Goal: Communication & Community: Answer question/provide support

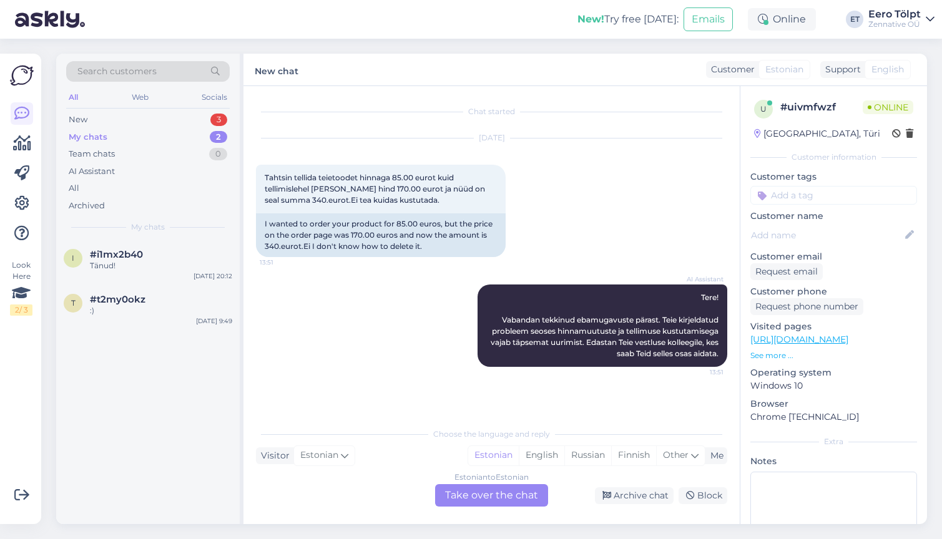
click at [488, 497] on div "Estonian to Estonian Take over the chat" at bounding box center [491, 495] width 113 height 22
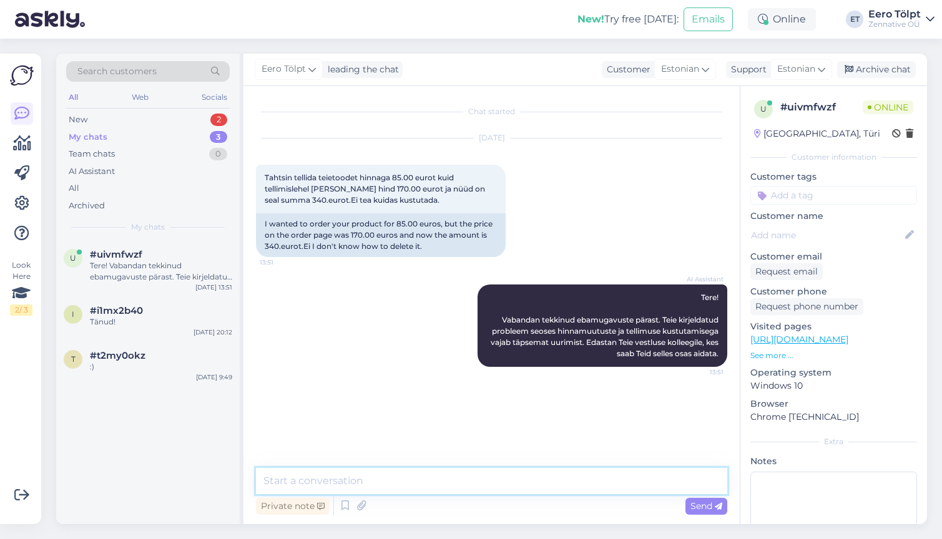
click at [393, 483] on textarea at bounding box center [491, 481] width 471 height 26
type textarea "Tere!"
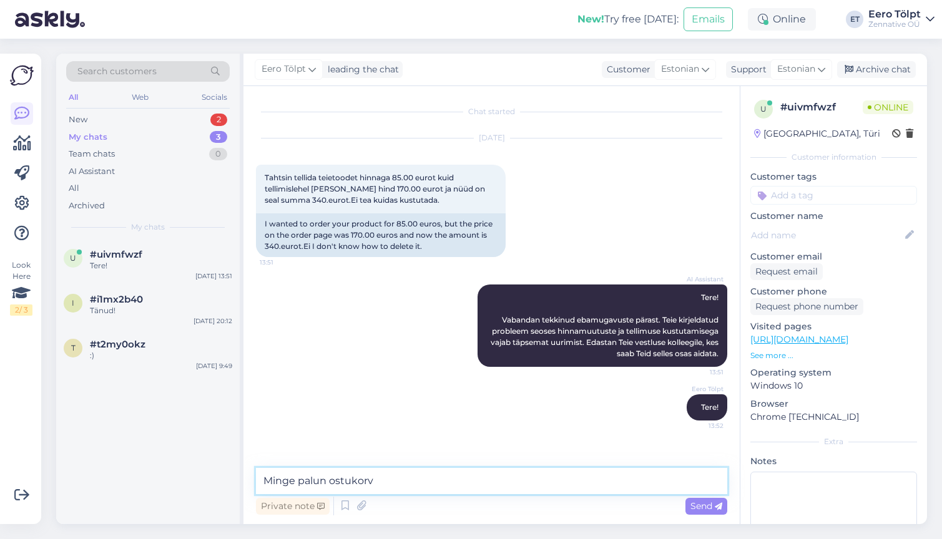
type textarea "[PERSON_NAME]"
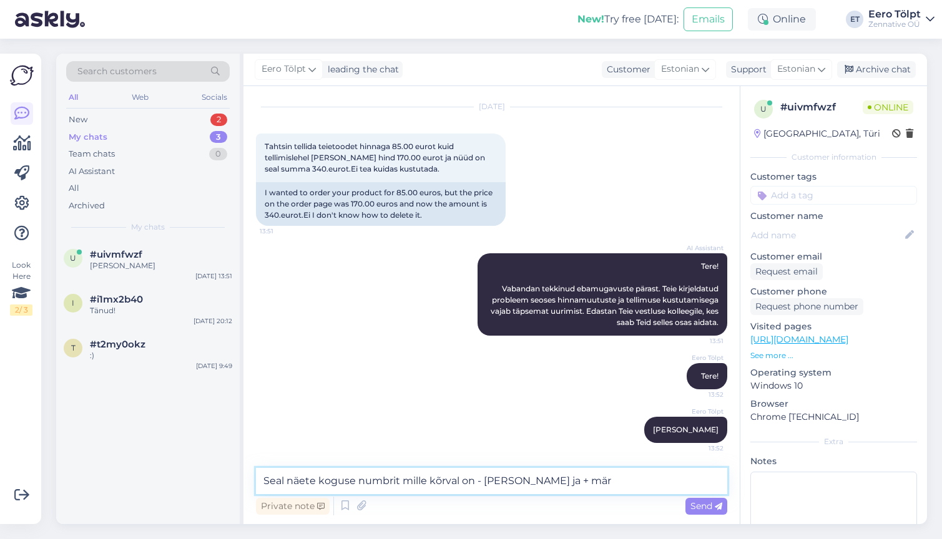
type textarea "Seal näete koguse numbrit mille kõrval on - [PERSON_NAME] ja + [PERSON_NAME]"
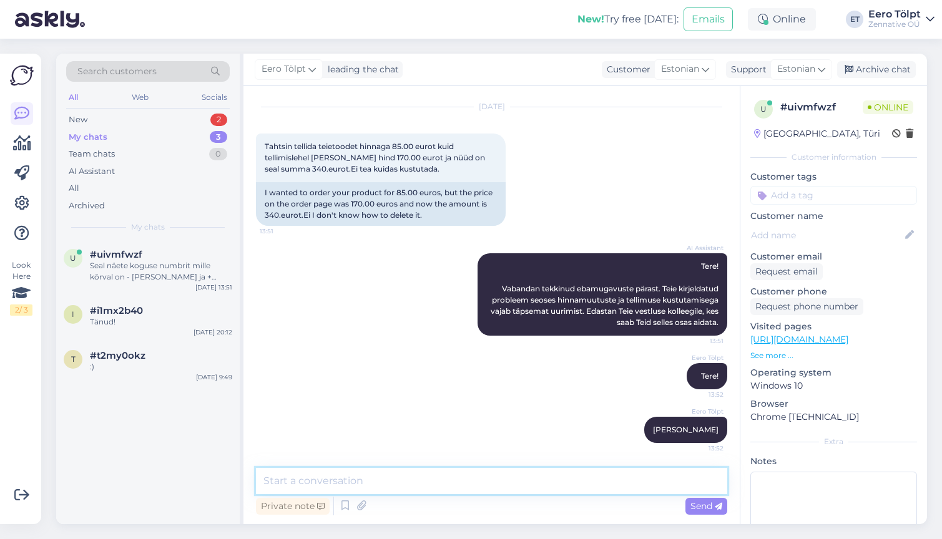
scroll to position [85, 0]
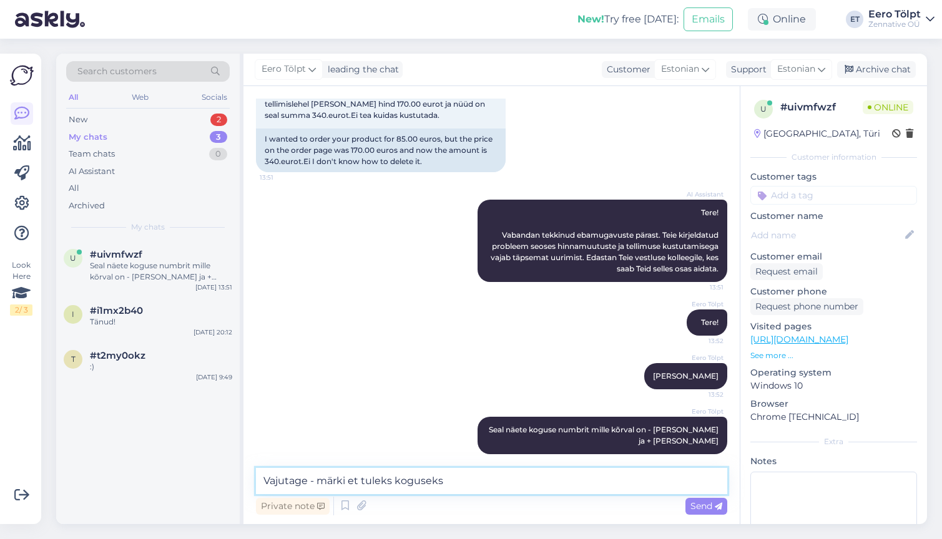
type textarea "Vajutage - märki et tuleks koguseks 1"
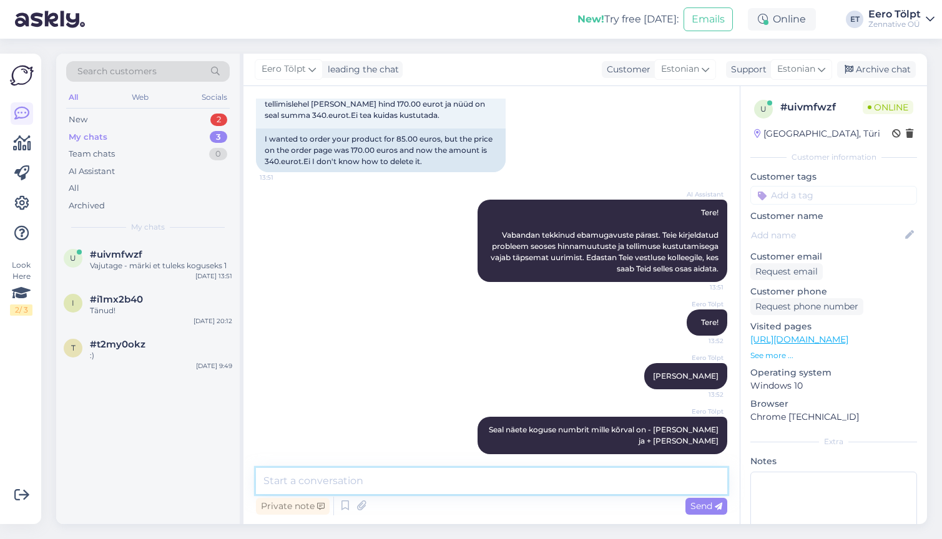
scroll to position [139, 0]
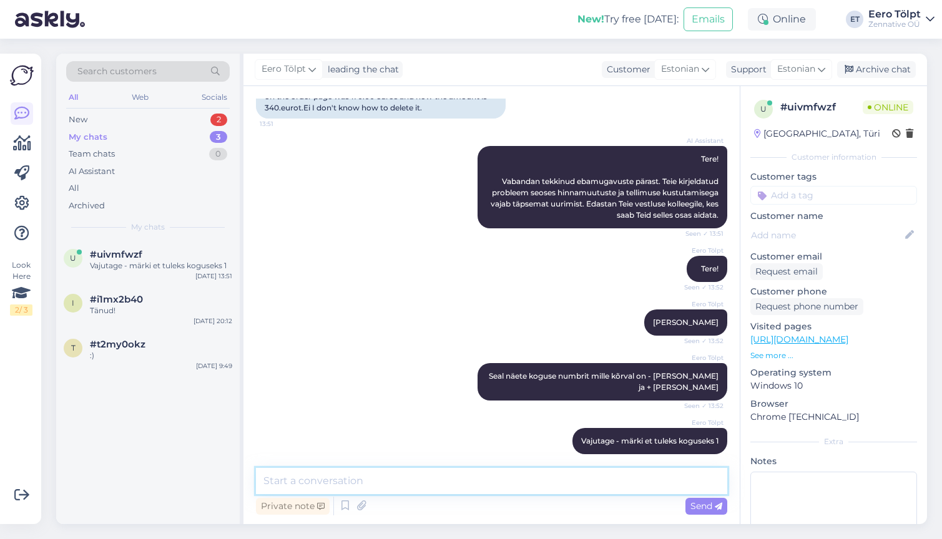
paste textarea "[URL][DOMAIN_NAME]"
type textarea "[URL][DOMAIN_NAME]"
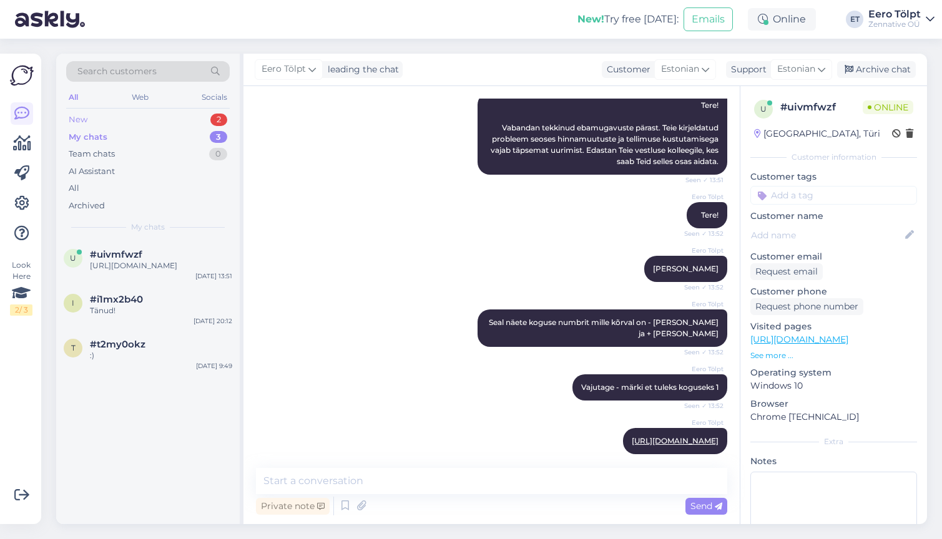
click at [100, 117] on div "New 2" at bounding box center [148, 119] width 164 height 17
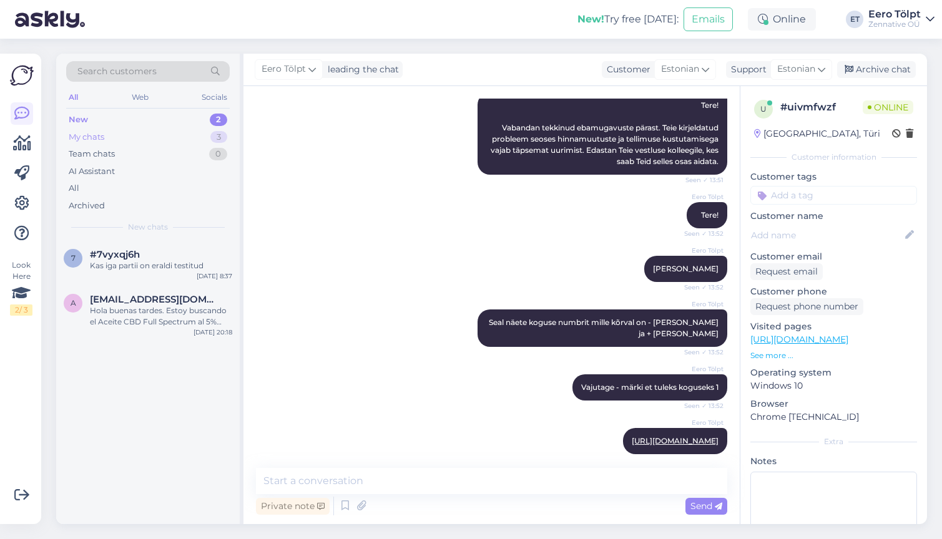
click at [101, 137] on div "My chats" at bounding box center [87, 137] width 36 height 12
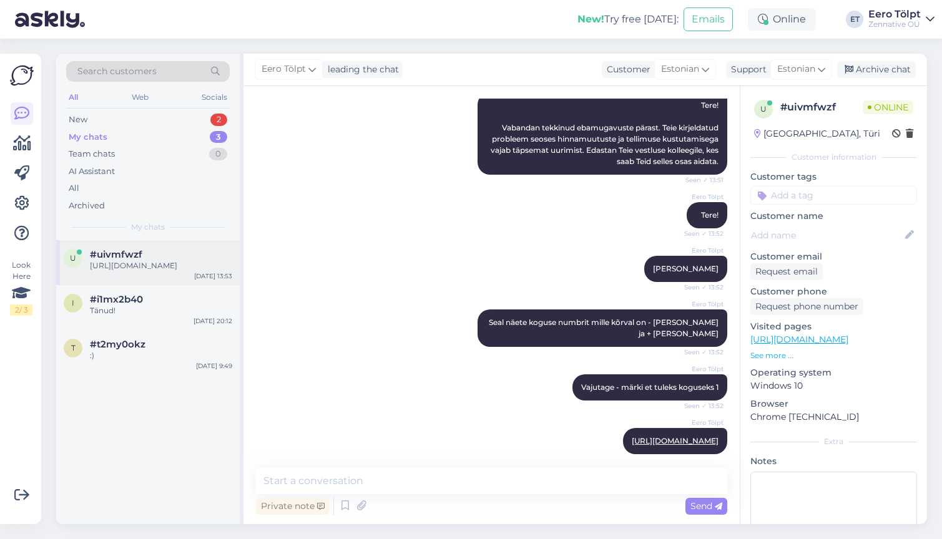
click at [132, 254] on span "#uivmfwzf" at bounding box center [116, 254] width 52 height 11
click at [647, 436] on link "[URL][DOMAIN_NAME]" at bounding box center [675, 440] width 87 height 9
click at [359, 506] on icon at bounding box center [361, 506] width 17 height 19
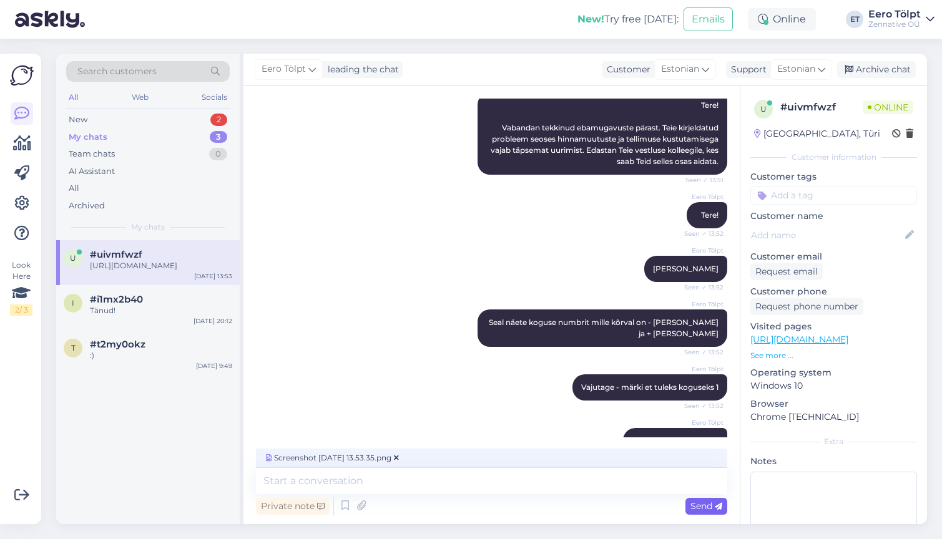
click at [712, 505] on span "Send" at bounding box center [706, 506] width 32 height 11
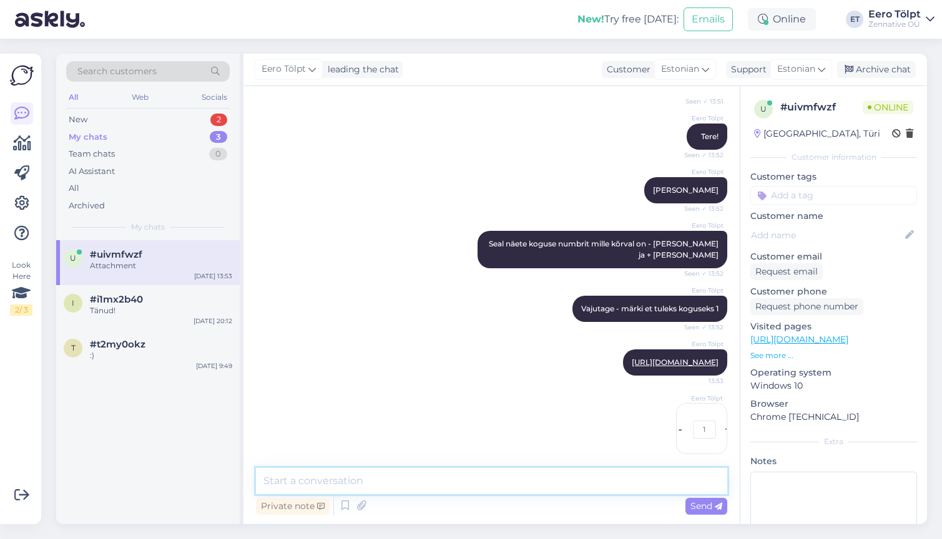
click at [528, 482] on textarea at bounding box center [491, 481] width 471 height 26
type textarea "Kas leidsite?"
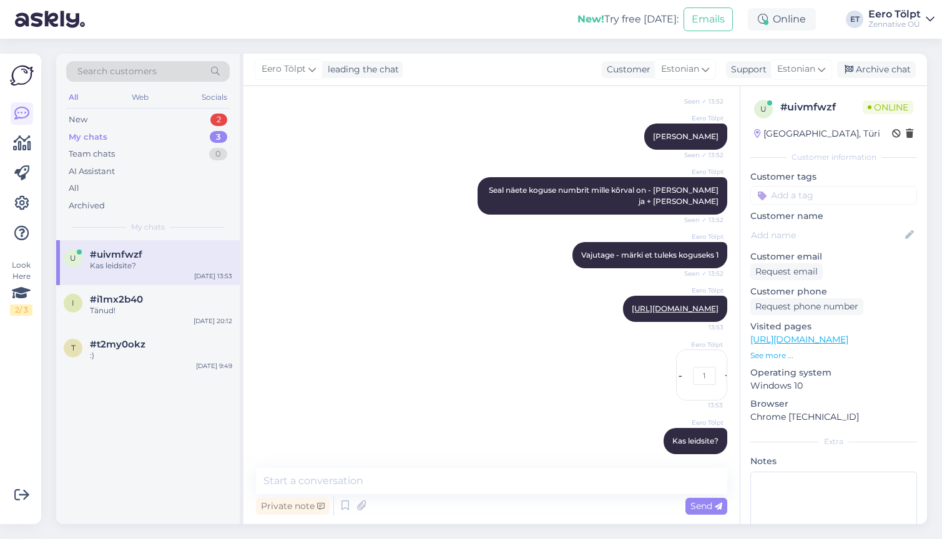
click at [703, 358] on img at bounding box center [702, 375] width 50 height 50
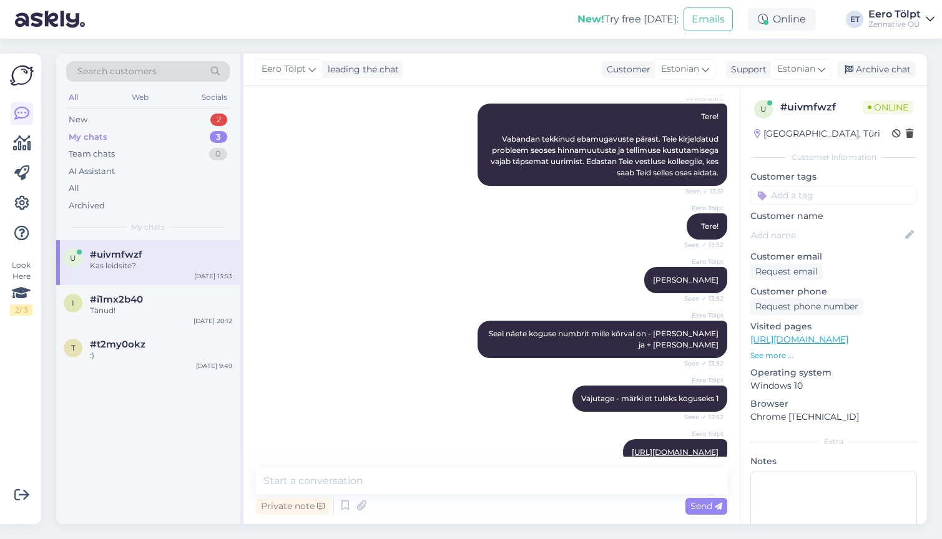
scroll to position [0, 0]
